Goal: Information Seeking & Learning: Learn about a topic

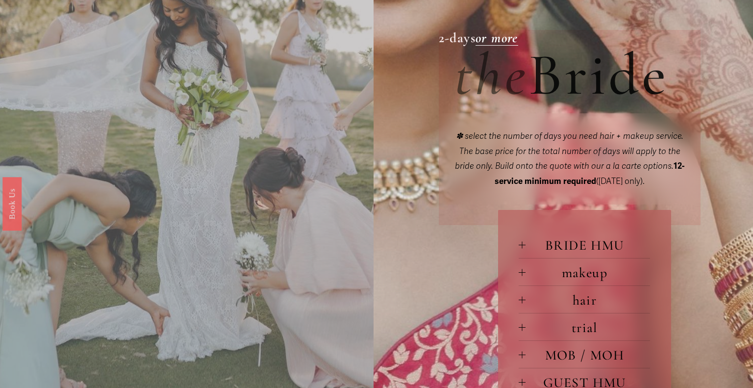
scroll to position [377, 0]
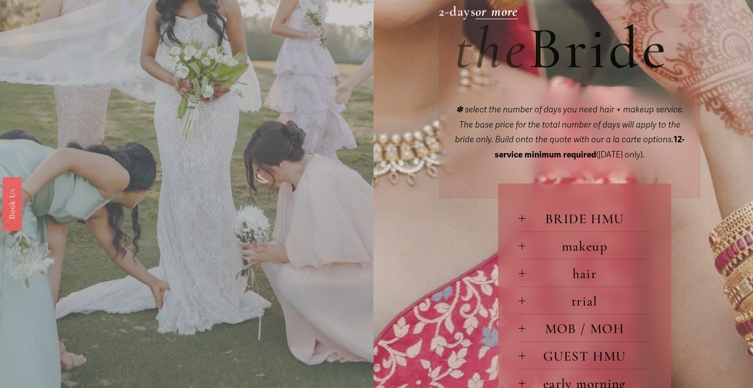
click at [561, 213] on span "BRIDE HMU" at bounding box center [588, 218] width 125 height 17
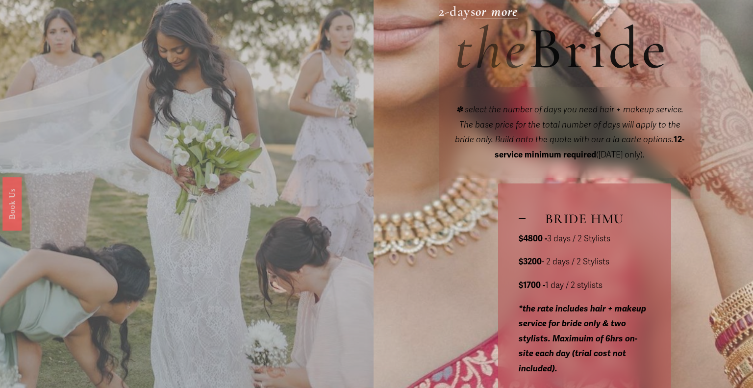
click at [561, 213] on span "BRIDE HMU" at bounding box center [588, 218] width 125 height 17
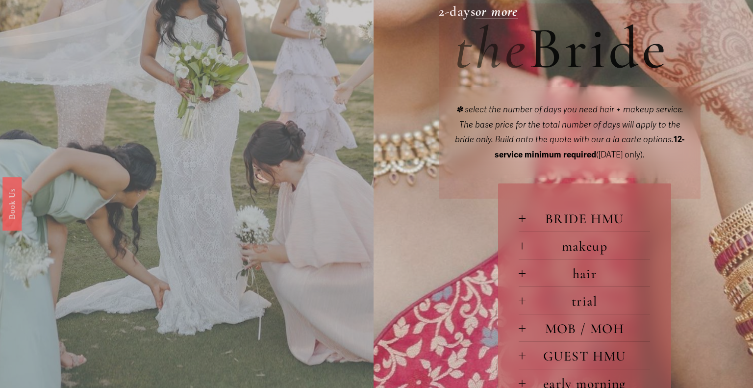
click at [548, 251] on span "makeup" at bounding box center [588, 246] width 125 height 17
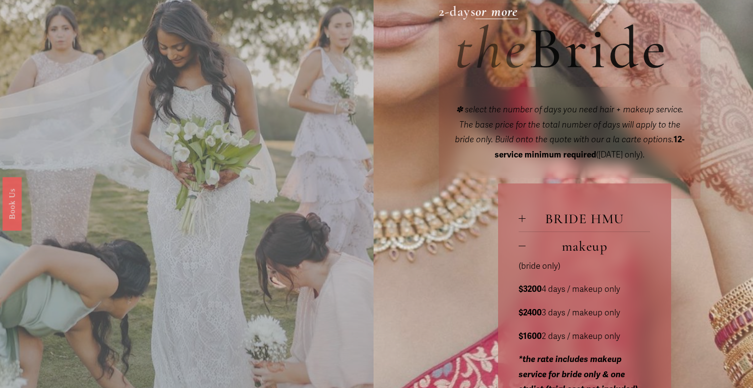
click at [548, 251] on span "makeup" at bounding box center [588, 246] width 125 height 17
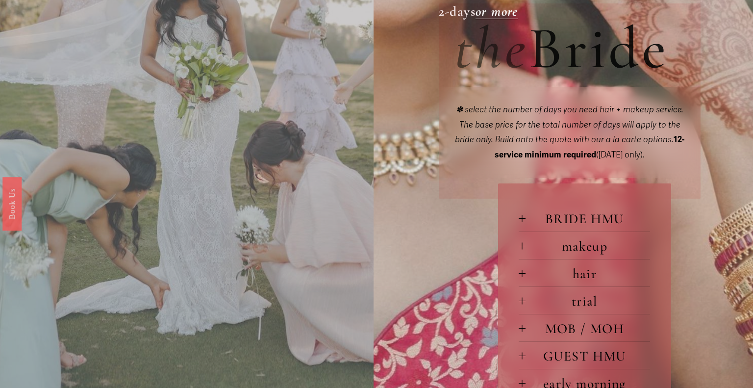
click at [546, 278] on span "hair" at bounding box center [588, 273] width 125 height 17
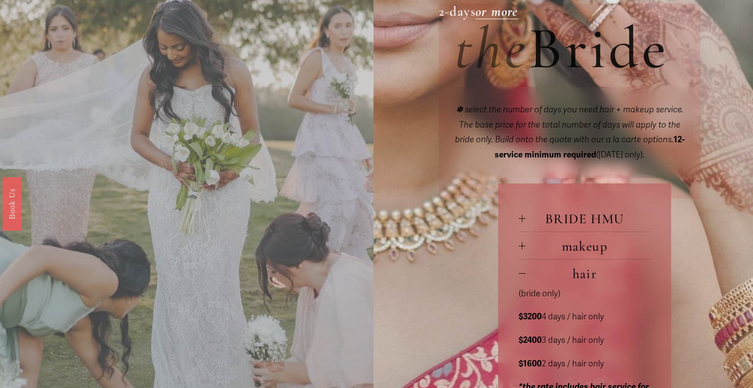
click at [546, 278] on span "hair" at bounding box center [588, 273] width 125 height 17
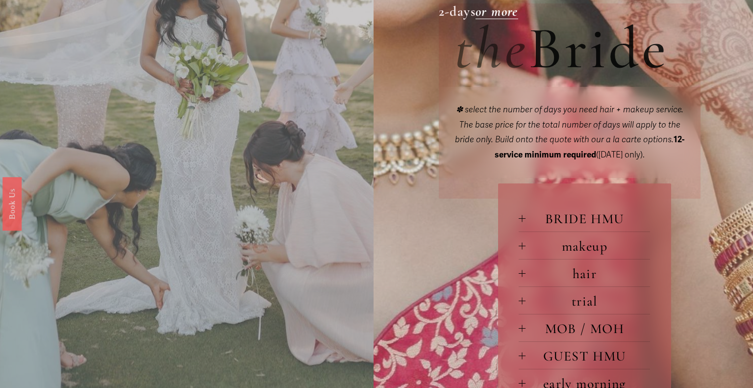
click at [543, 298] on span "trial" at bounding box center [588, 301] width 125 height 17
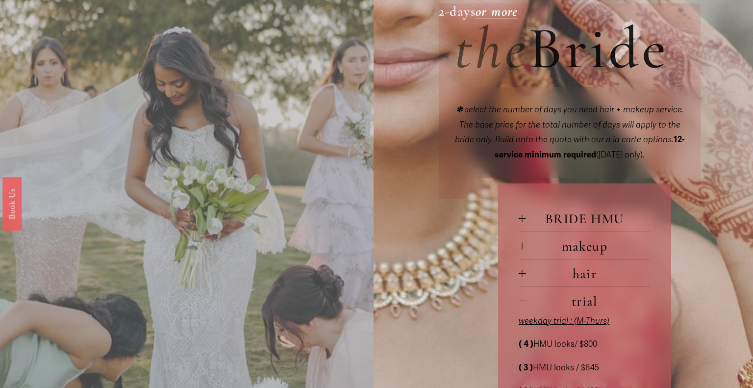
click at [543, 298] on span "trial" at bounding box center [588, 301] width 125 height 17
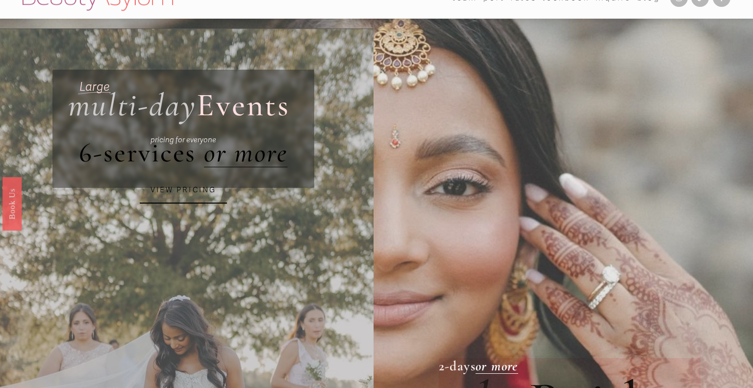
scroll to position [0, 0]
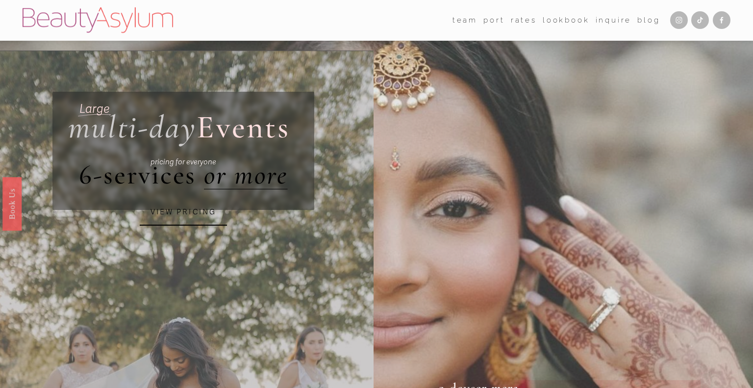
click at [524, 23] on link "Rates" at bounding box center [524, 20] width 26 height 15
